Goal: Task Accomplishment & Management: Use online tool/utility

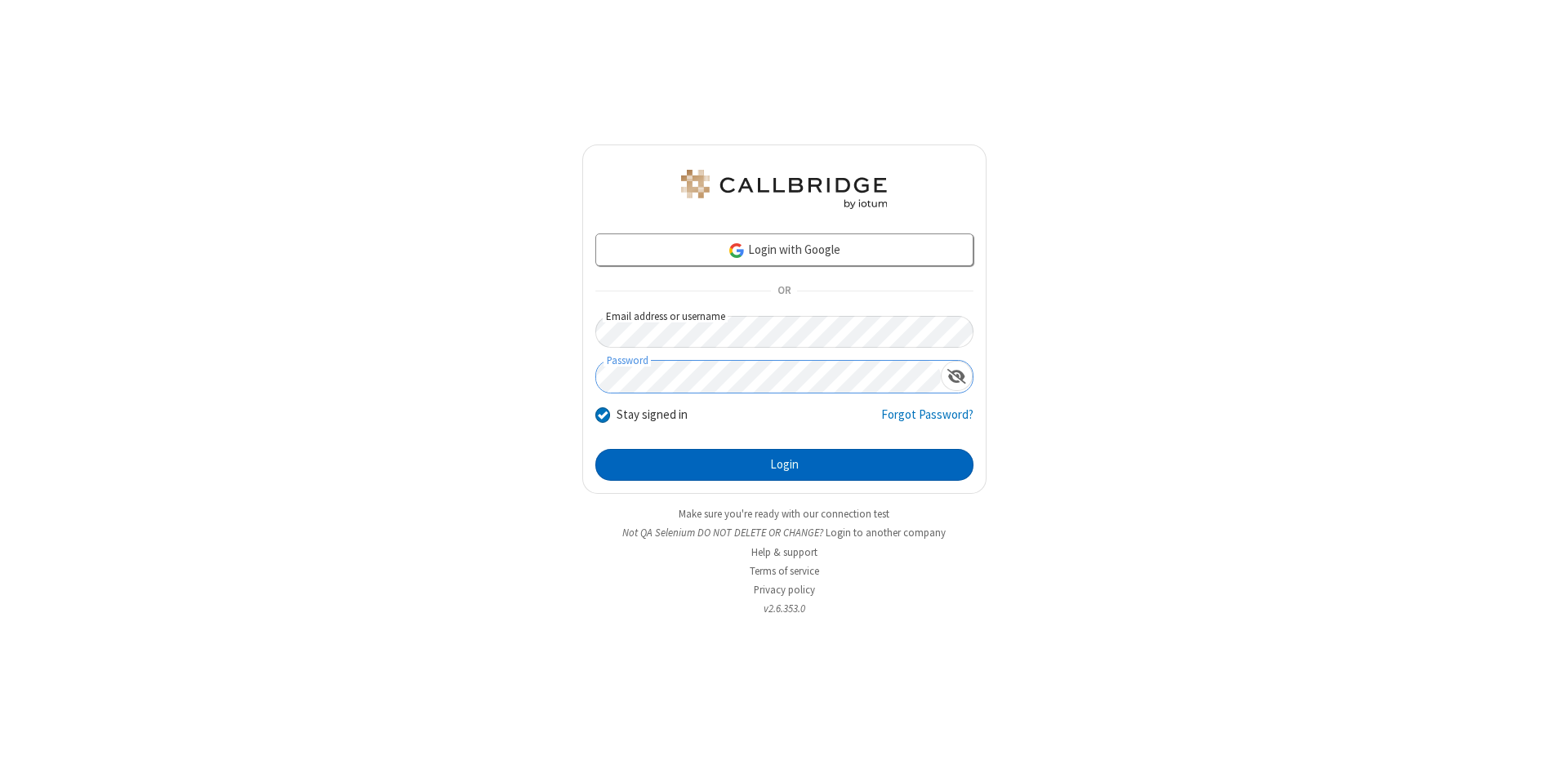
click at [784, 465] on button "Login" at bounding box center [784, 465] width 378 height 33
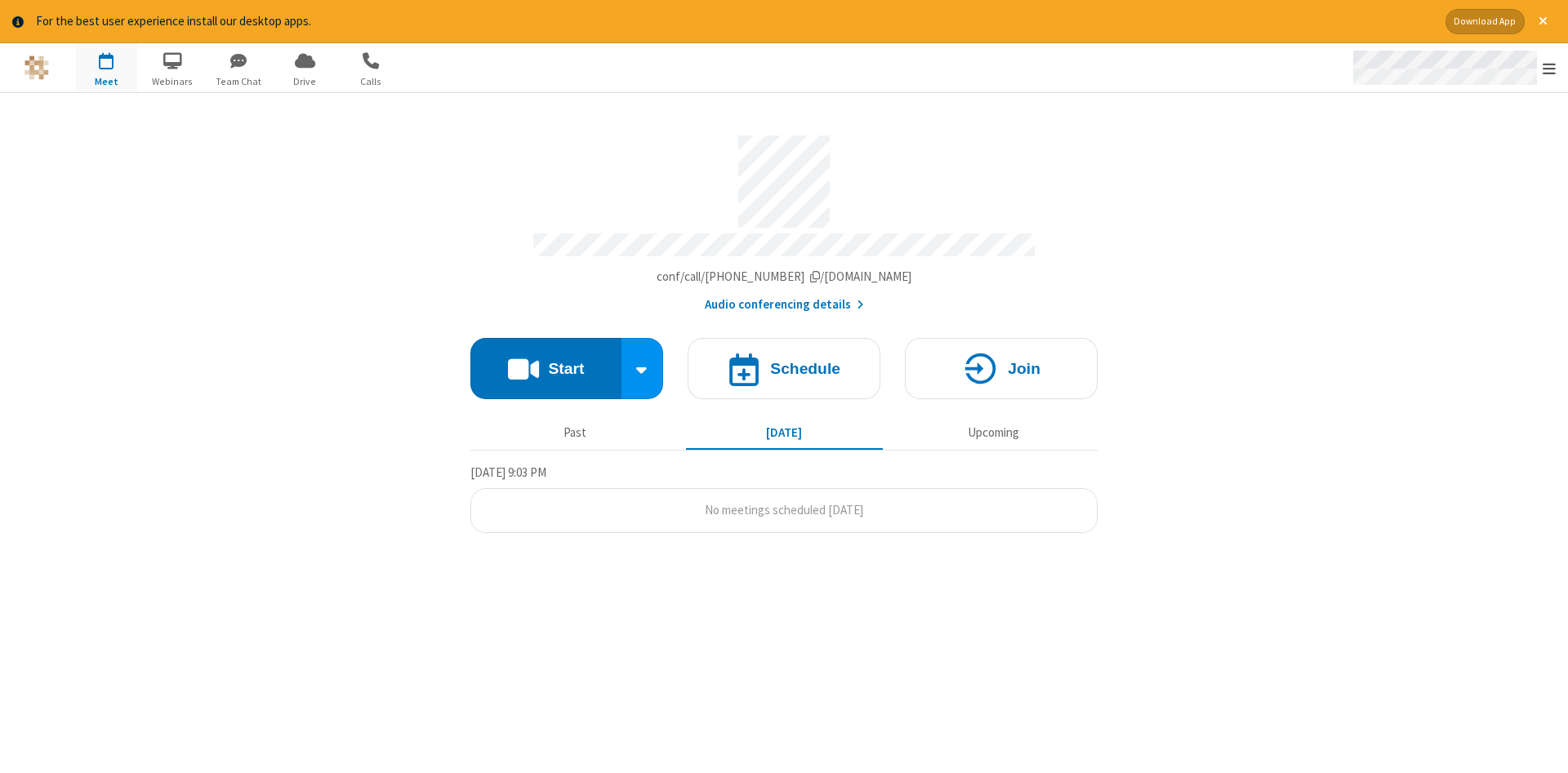
click at [1549, 68] on span "Open menu" at bounding box center [1549, 68] width 13 height 16
click at [305, 81] on span "Drive" at bounding box center [305, 82] width 61 height 15
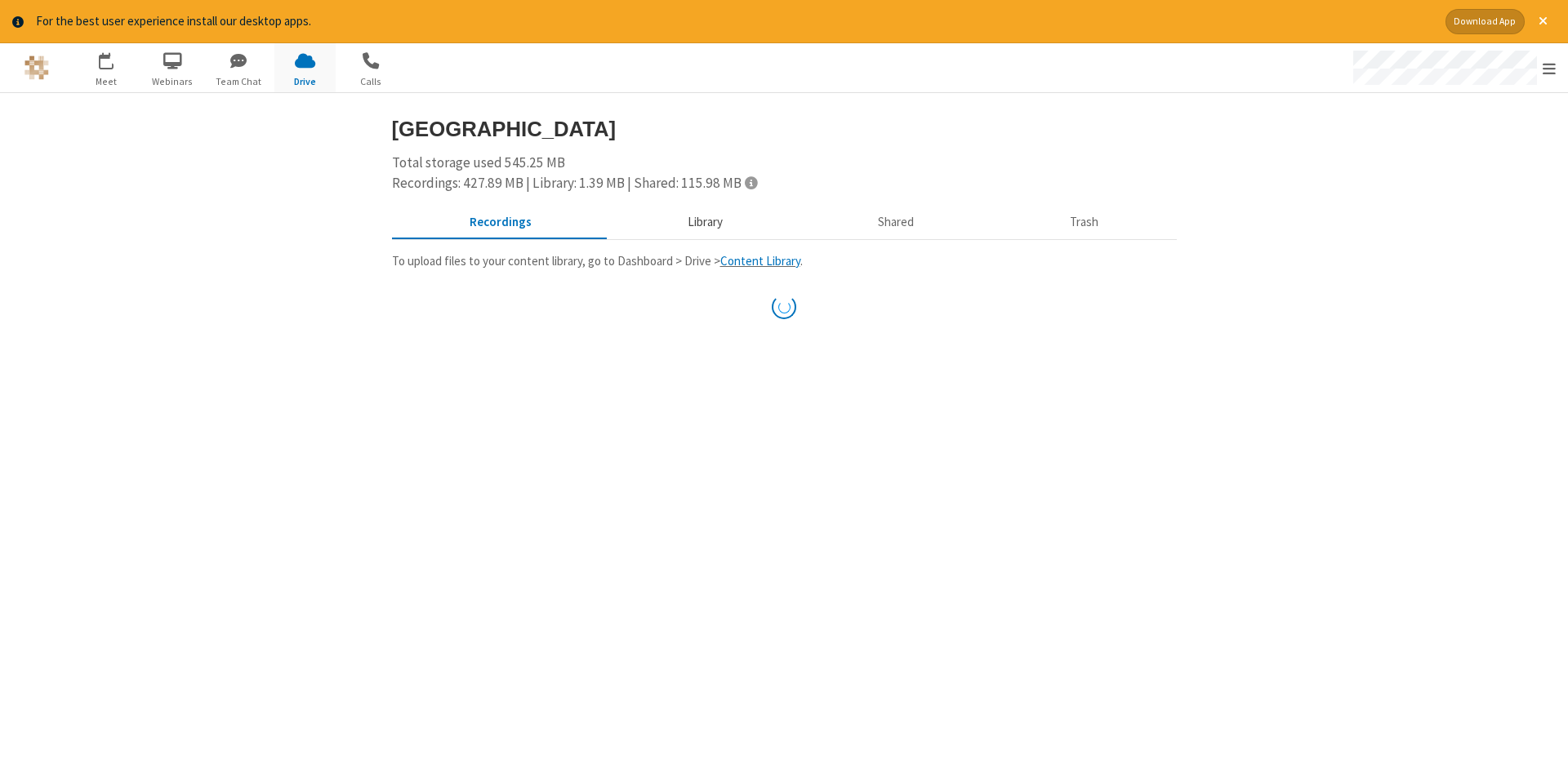
click at [702, 221] on button "Library" at bounding box center [705, 222] width 191 height 31
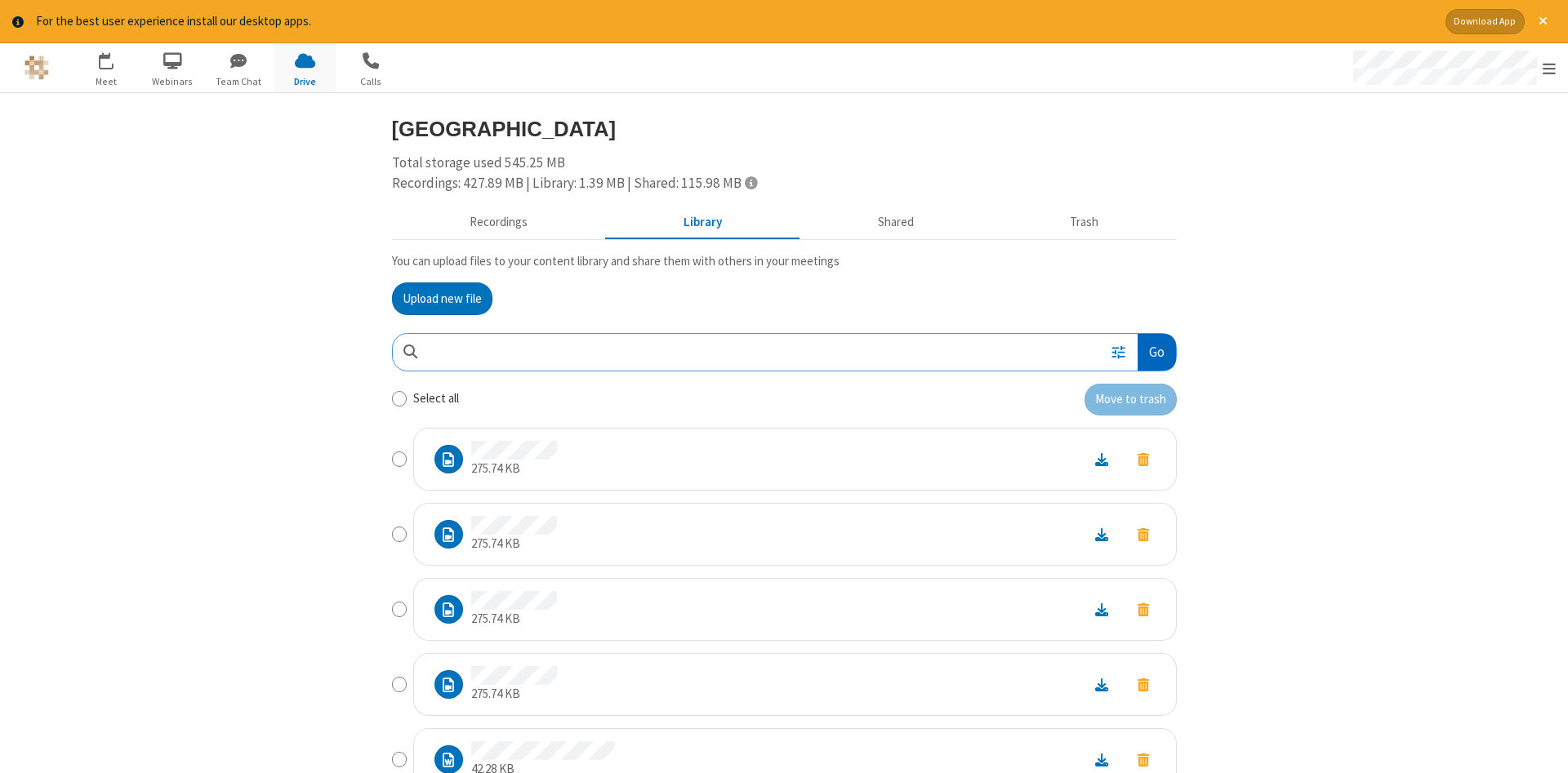
click at [1155, 351] on button "Go" at bounding box center [1156, 352] width 38 height 37
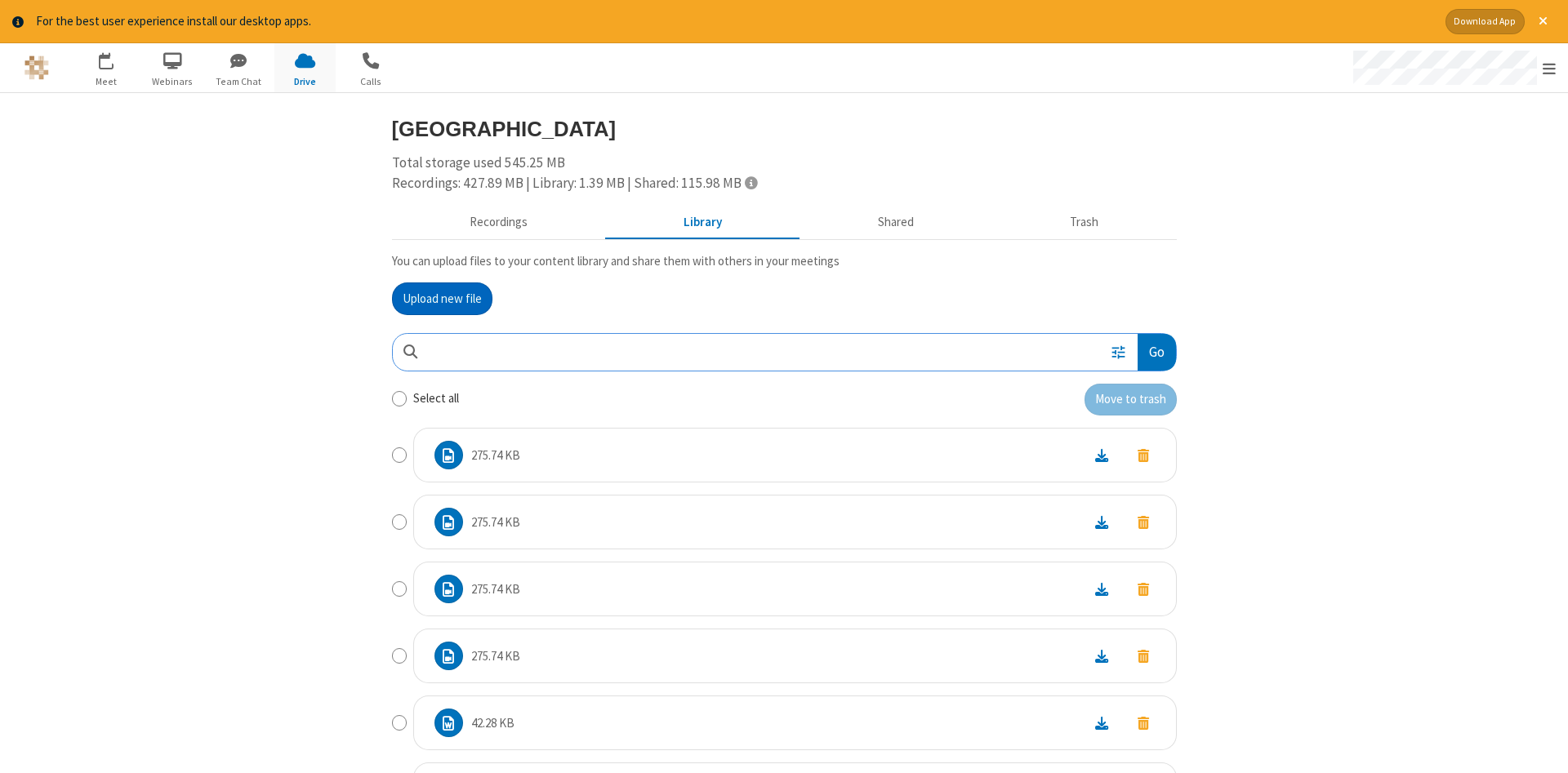
click at [442, 298] on button "Upload new file" at bounding box center [442, 299] width 101 height 33
